Goal: Transaction & Acquisition: Obtain resource

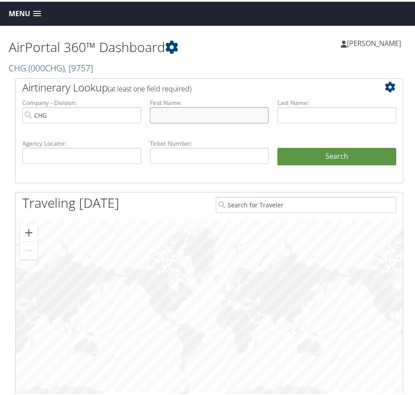
click at [171, 118] on input "text" at bounding box center [209, 113] width 119 height 16
paste input "Moacyr"
type input "Moacyr"
drag, startPoint x: 310, startPoint y: 111, endPoint x: 136, endPoint y: 30, distance: 192.5
click at [310, 111] on input "text" at bounding box center [337, 113] width 119 height 16
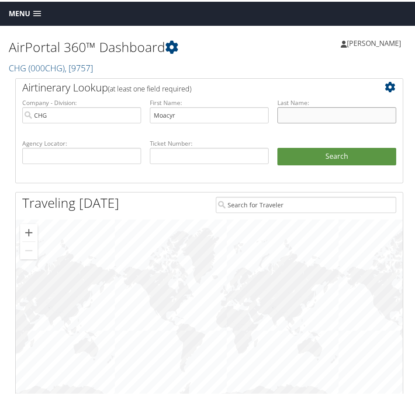
click at [300, 113] on input "text" at bounding box center [337, 113] width 119 height 16
paste input "[PERSON_NAME] [PERSON_NAME]"
type input "[PERSON_NAME] [PERSON_NAME]"
click at [67, 154] on input "text" at bounding box center [81, 154] width 119 height 16
paste input "YUTRAS"
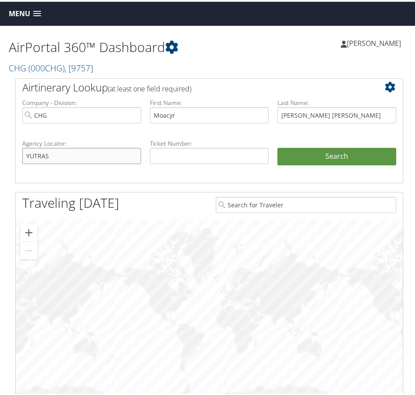
type input "YUTRAS"
click at [151, 132] on li "First Name: Moacyr" at bounding box center [210, 117] width 128 height 41
click at [335, 158] on button "Search" at bounding box center [337, 154] width 119 height 17
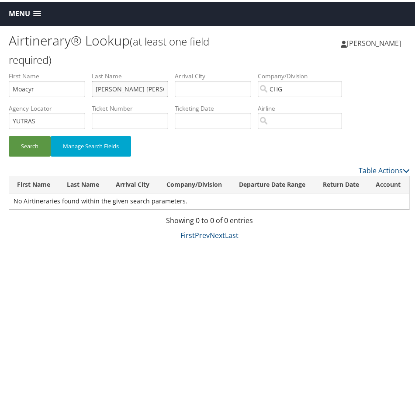
drag, startPoint x: 166, startPoint y: 91, endPoint x: 90, endPoint y: 90, distance: 76.1
click at [90, 70] on ul "First Name [PERSON_NAME] Last Name [PERSON_NAME] [PERSON_NAME] Departure City A…" at bounding box center [209, 70] width 401 height 0
click at [36, 142] on button "Search" at bounding box center [30, 144] width 42 height 21
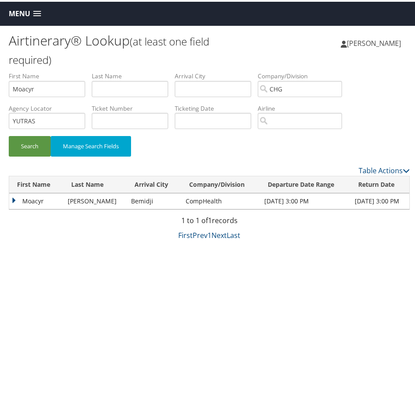
click at [298, 199] on td "Sep 4, 2025 3:00 PM" at bounding box center [305, 200] width 91 height 16
click at [313, 198] on td "Sep 4, 2025 3:00 PM" at bounding box center [305, 200] width 91 height 16
click at [127, 198] on td "Bemidji" at bounding box center [154, 200] width 55 height 16
drag, startPoint x: 90, startPoint y: 196, endPoint x: 35, endPoint y: 197, distance: 54.2
click at [85, 196] on td "Oliveira" at bounding box center [95, 200] width 64 height 16
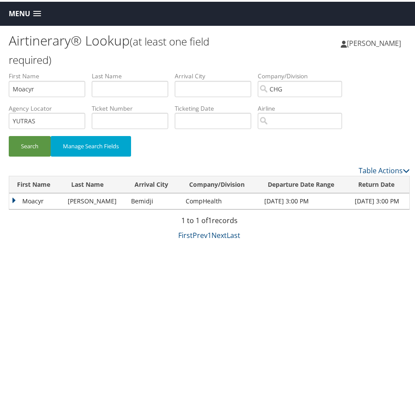
click at [14, 199] on td "Moacyr" at bounding box center [36, 200] width 54 height 16
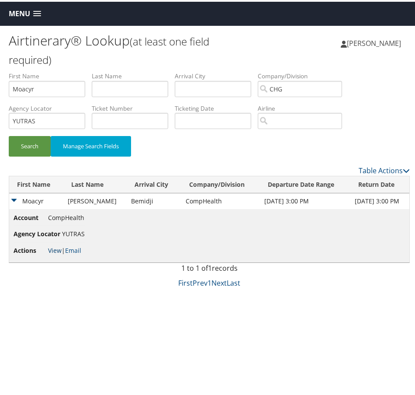
click at [57, 249] on link "View" at bounding box center [55, 248] width 14 height 8
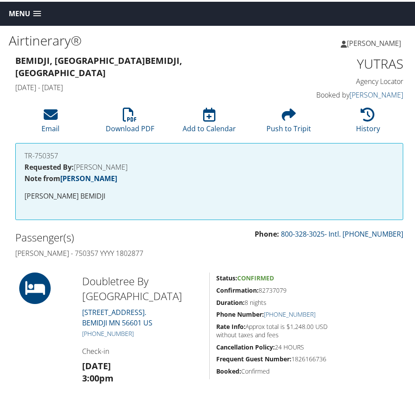
click at [34, 11] on span at bounding box center [37, 12] width 8 height 6
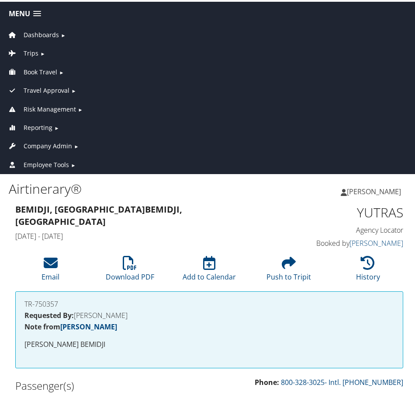
click at [52, 32] on span "Dashboards" at bounding box center [41, 33] width 35 height 10
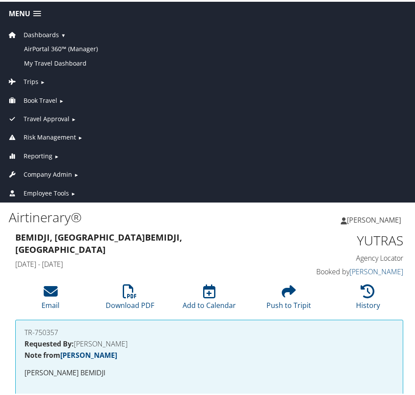
click at [52, 32] on span "Dashboards" at bounding box center [41, 33] width 35 height 10
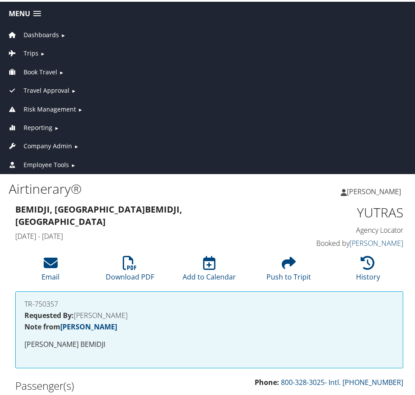
click at [52, 32] on span "Dashboards" at bounding box center [41, 33] width 35 height 10
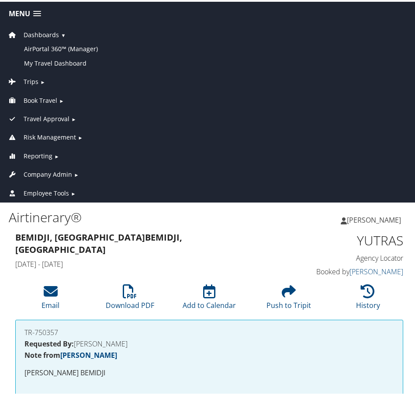
click at [52, 32] on span "Dashboards" at bounding box center [41, 33] width 35 height 10
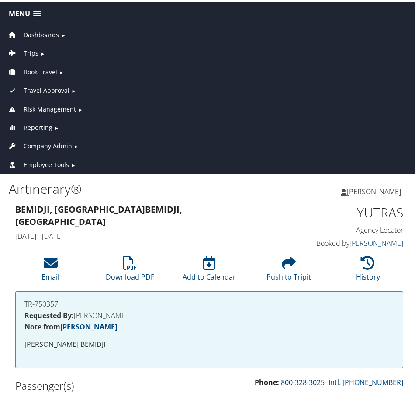
click at [40, 54] on span "►" at bounding box center [42, 52] width 5 height 7
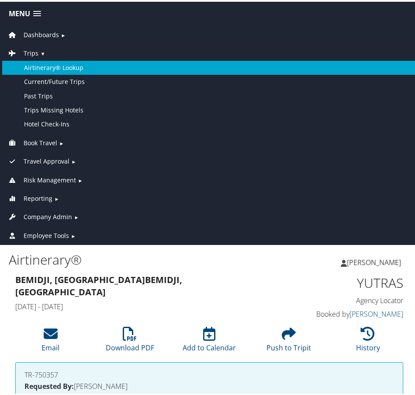
click at [51, 65] on link "Airtinerary® Lookup" at bounding box center [209, 66] width 415 height 14
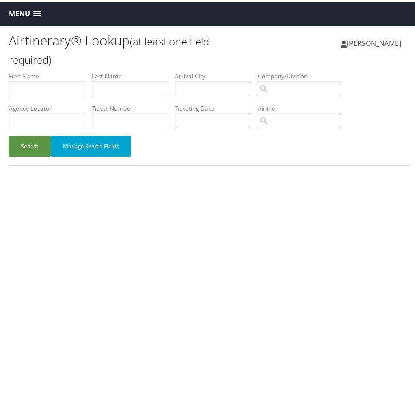
type input "t"
type input "yutras"
click at [35, 143] on button "Search" at bounding box center [30, 144] width 42 height 21
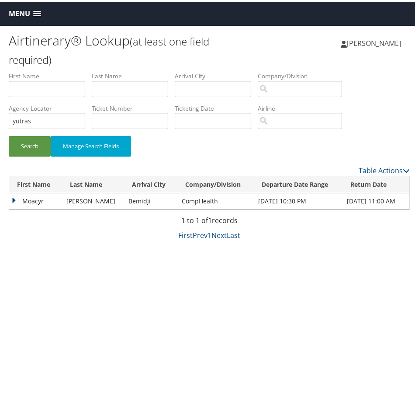
click at [15, 199] on td "Moacyr" at bounding box center [35, 200] width 53 height 16
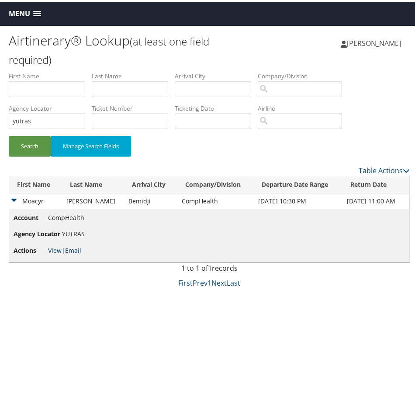
click at [57, 247] on link "View" at bounding box center [55, 248] width 14 height 8
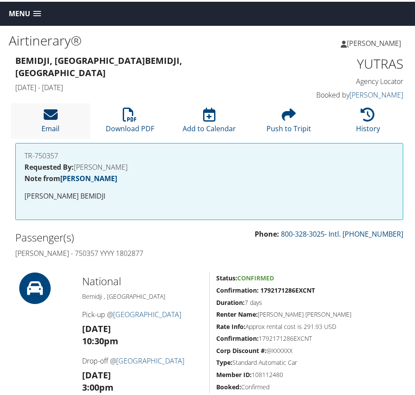
click at [54, 124] on link "Email" at bounding box center [51, 121] width 18 height 21
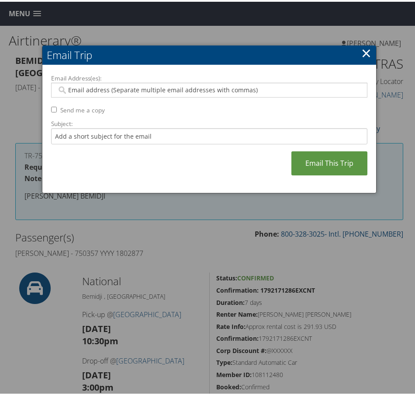
click at [168, 91] on input "Email Address(es):" at bounding box center [208, 88] width 302 height 9
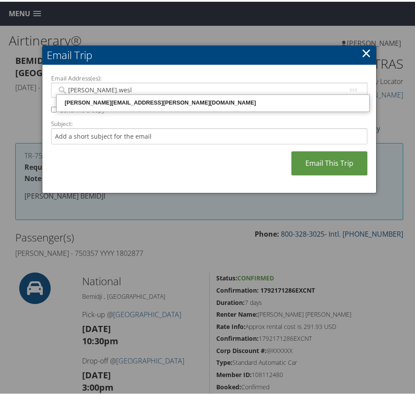
type input "[PERSON_NAME].[PERSON_NAME]"
click at [178, 98] on div "[PERSON_NAME][EMAIL_ADDRESS][PERSON_NAME][DOMAIN_NAME]" at bounding box center [213, 101] width 310 height 9
type input "[PERSON_NAME][EMAIL_ADDRESS][PERSON_NAME][DOMAIN_NAME]"
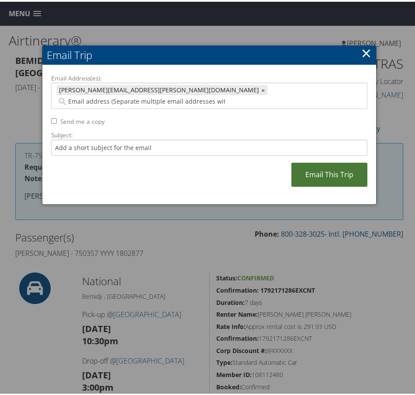
click at [304, 166] on link "Email This Trip" at bounding box center [330, 173] width 76 height 24
